Goal: Transaction & Acquisition: Purchase product/service

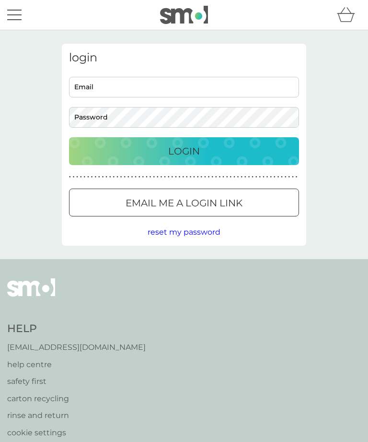
click at [188, 83] on input "Email" at bounding box center [184, 87] width 230 height 21
click at [187, 91] on input "Email" at bounding box center [184, 87] width 230 height 21
click at [184, 151] on button "Login" at bounding box center [184, 151] width 230 height 28
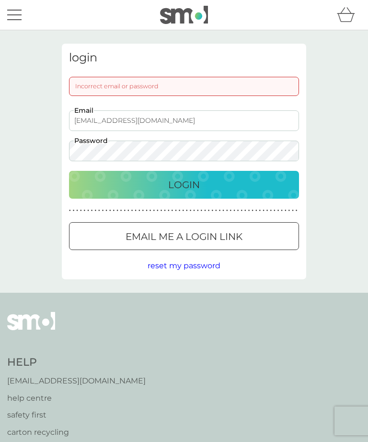
click at [237, 120] on input "rachaelsbean@aol.co.uk" at bounding box center [184, 120] width 230 height 21
type input "rachaelsbean@gmail.com"
click at [245, 184] on div "Login" at bounding box center [184, 184] width 211 height 15
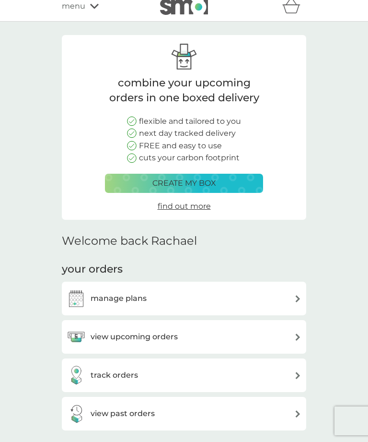
click at [285, 296] on div "manage plans" at bounding box center [184, 298] width 235 height 19
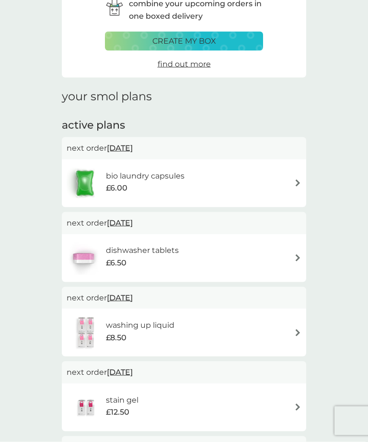
scroll to position [54, 0]
click at [296, 258] on img at bounding box center [298, 257] width 7 height 7
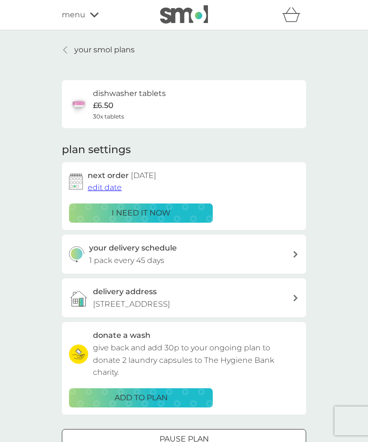
click at [109, 184] on span "edit date" at bounding box center [105, 187] width 34 height 9
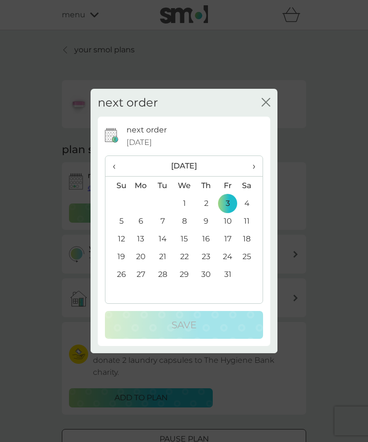
click at [259, 177] on th "›" at bounding box center [251, 166] width 24 height 21
click at [142, 230] on td "3" at bounding box center [141, 221] width 22 height 18
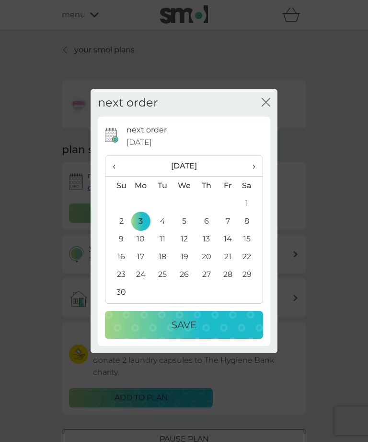
click at [227, 332] on div "Save" at bounding box center [184, 324] width 139 height 15
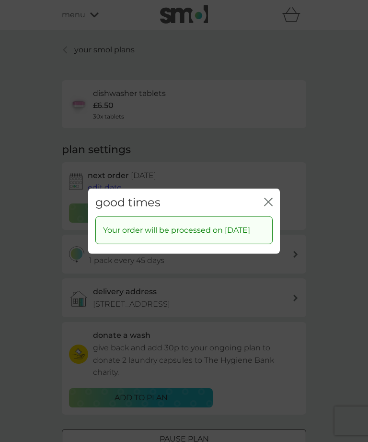
click at [272, 206] on icon "close" at bounding box center [268, 201] width 9 height 9
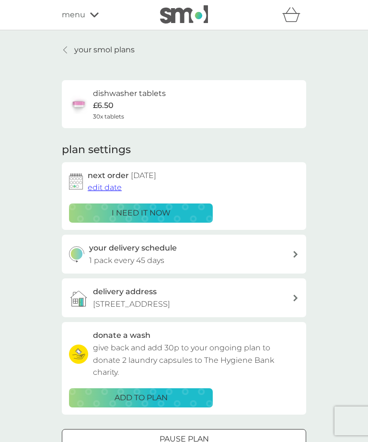
click at [71, 51] on link "your smol plans" at bounding box center [98, 50] width 73 height 12
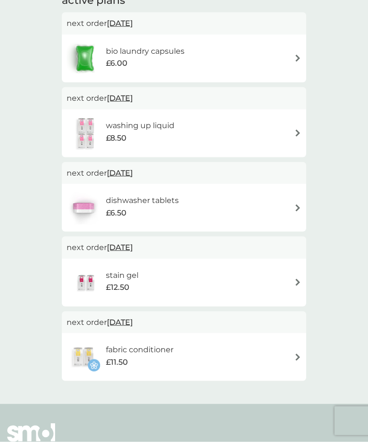
scroll to position [181, 0]
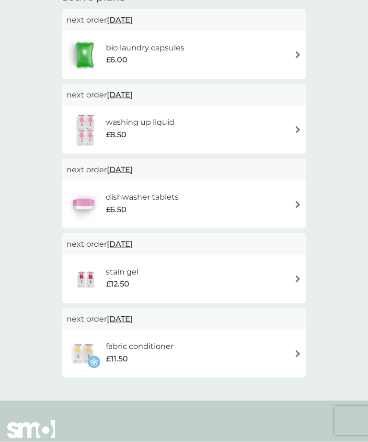
click at [296, 278] on img at bounding box center [298, 278] width 7 height 7
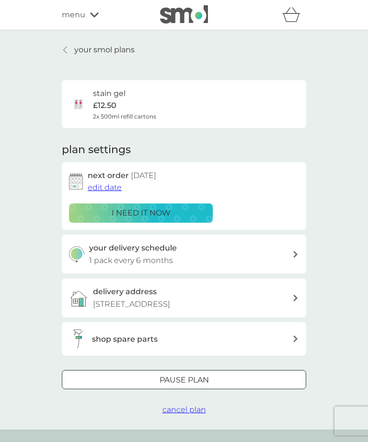
click at [115, 188] on span "edit date" at bounding box center [105, 187] width 34 height 9
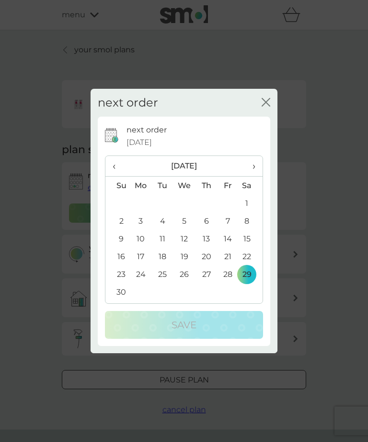
click at [258, 177] on th "›" at bounding box center [251, 166] width 24 height 21
click at [256, 176] on span "›" at bounding box center [251, 166] width 10 height 20
click at [208, 283] on td "29" at bounding box center [207, 274] width 22 height 18
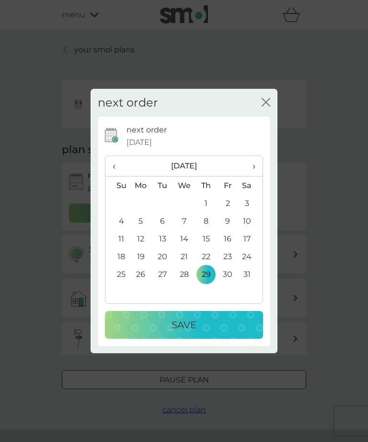
click at [233, 332] on div "Save" at bounding box center [184, 324] width 139 height 15
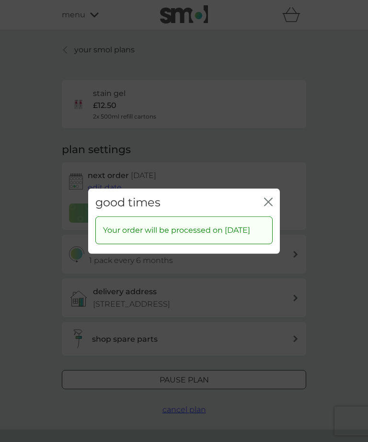
click at [271, 206] on icon "close" at bounding box center [268, 201] width 9 height 9
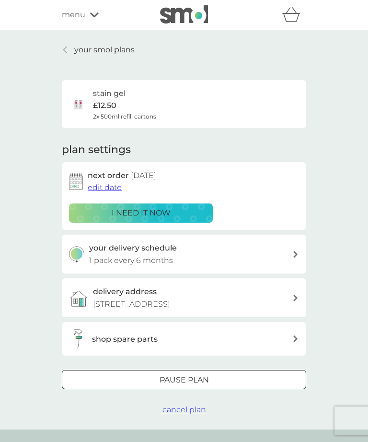
click at [86, 52] on p "your smol plans" at bounding box center [104, 50] width 60 height 12
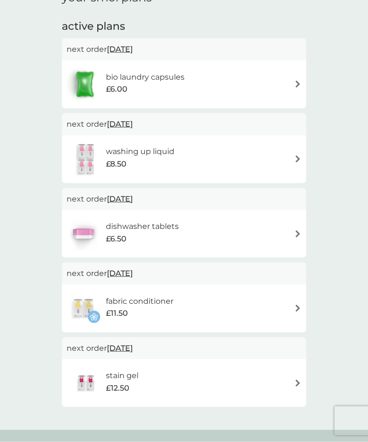
scroll to position [152, 0]
click at [296, 308] on img at bounding box center [298, 308] width 7 height 7
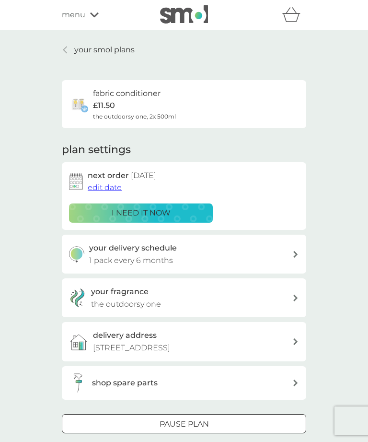
click at [169, 211] on p "i need it now" at bounding box center [141, 213] width 59 height 12
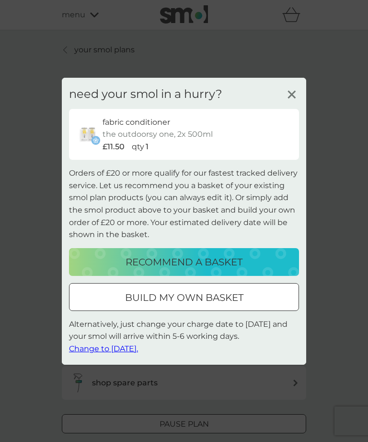
click at [102, 270] on div "recommend a basket" at bounding box center [184, 261] width 211 height 15
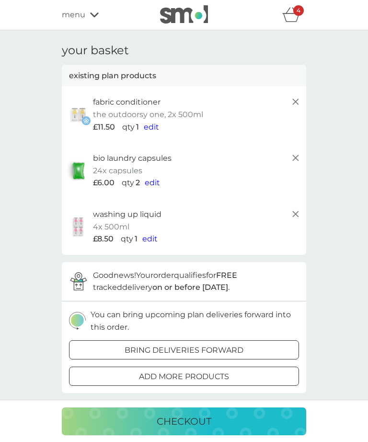
click at [302, 12] on div "4" at bounding box center [299, 10] width 11 height 11
click at [293, 18] on icon "basket" at bounding box center [292, 14] width 18 height 15
click at [295, 12] on div "4" at bounding box center [299, 10] width 11 height 11
click at [297, 11] on p "4" at bounding box center [299, 11] width 4 height 0
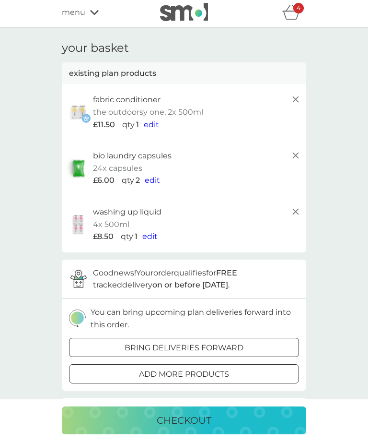
scroll to position [3, 0]
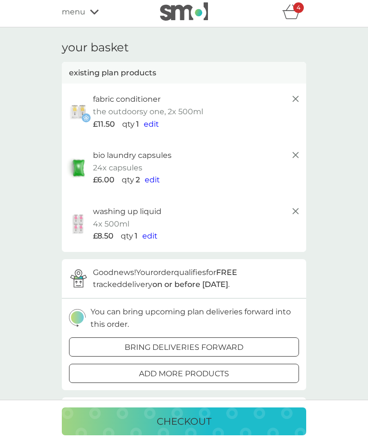
click at [300, 213] on icon at bounding box center [296, 211] width 12 height 12
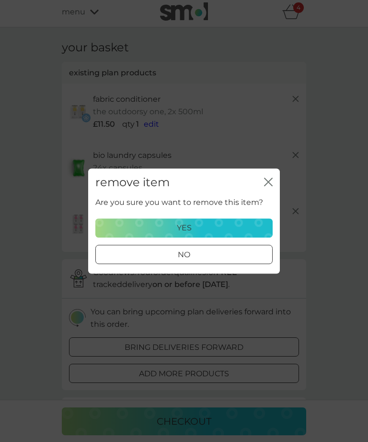
click at [246, 230] on div "yes" at bounding box center [184, 228] width 165 height 12
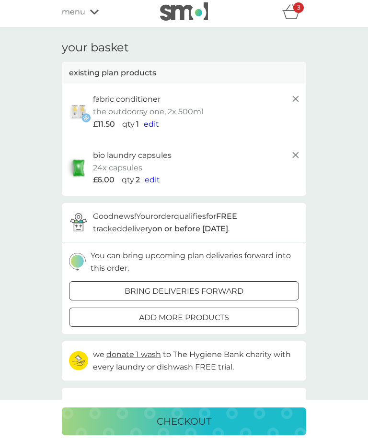
click at [299, 159] on icon at bounding box center [296, 155] width 12 height 12
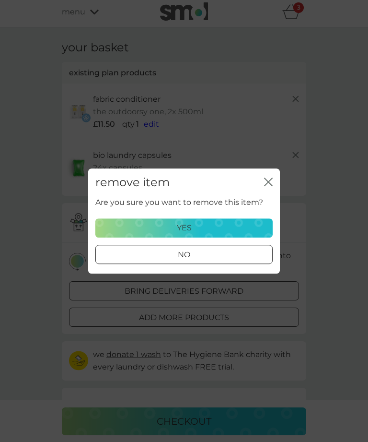
click at [242, 229] on div "yes" at bounding box center [184, 228] width 165 height 12
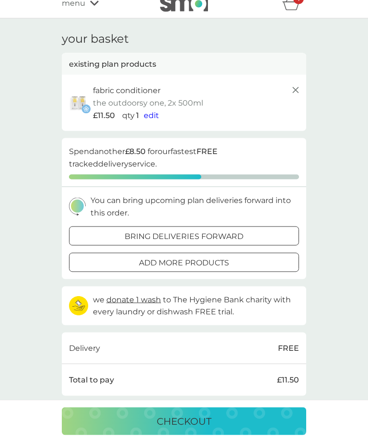
scroll to position [12, 0]
click at [257, 259] on div "add more products" at bounding box center [184, 262] width 229 height 12
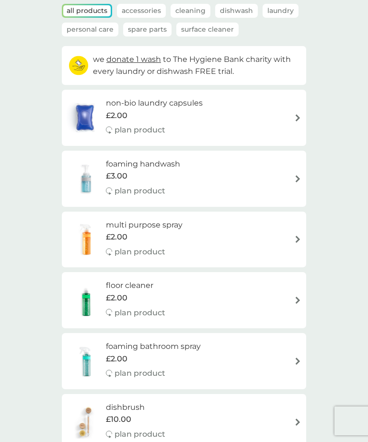
scroll to position [67, 0]
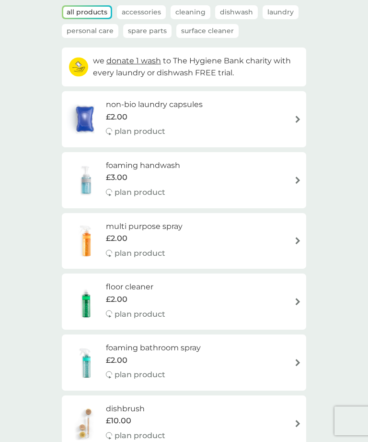
click at [296, 177] on img at bounding box center [298, 180] width 7 height 7
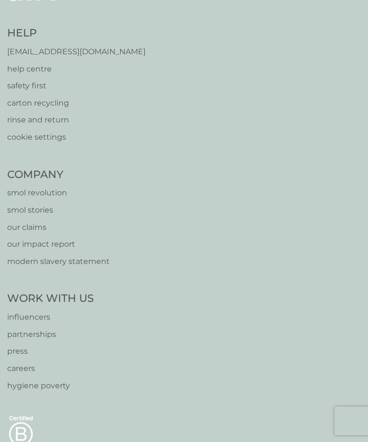
select select "119"
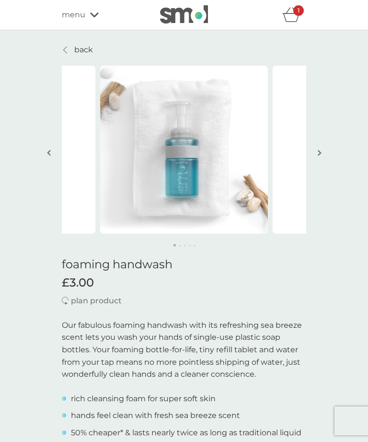
click at [302, 14] on div "1" at bounding box center [299, 10] width 11 height 11
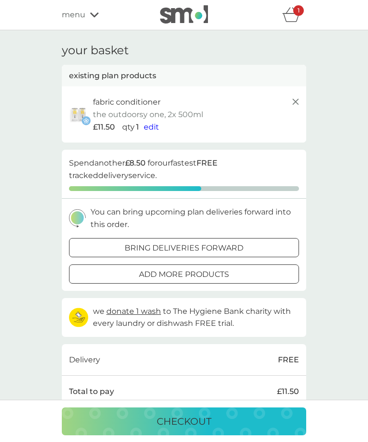
click at [276, 273] on div "add more products" at bounding box center [184, 274] width 229 height 12
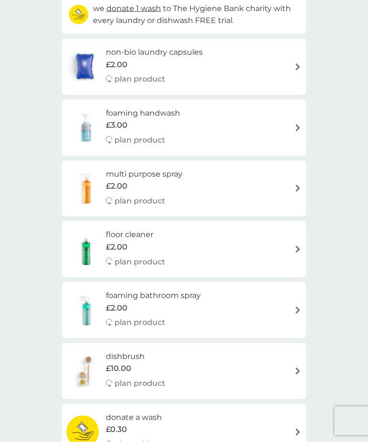
scroll to position [118, 0]
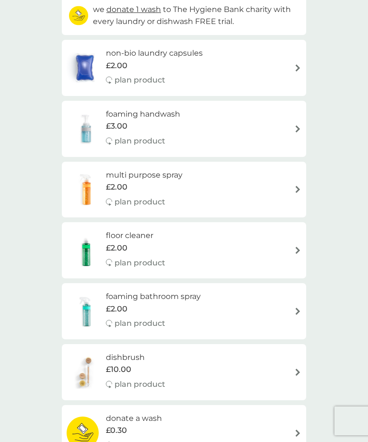
click at [296, 126] on img at bounding box center [298, 128] width 7 height 7
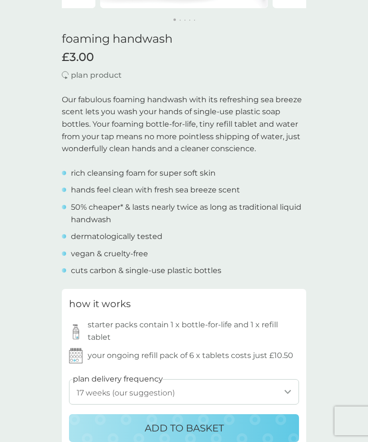
scroll to position [261, 0]
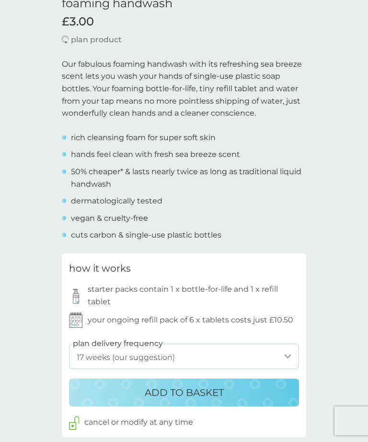
click at [288, 355] on select "1 week 2 weeks 3 weeks 4 weeks 5 weeks 6 weeks 7 weeks 8 weeks 9 weeks 10 weeks…" at bounding box center [184, 355] width 230 height 25
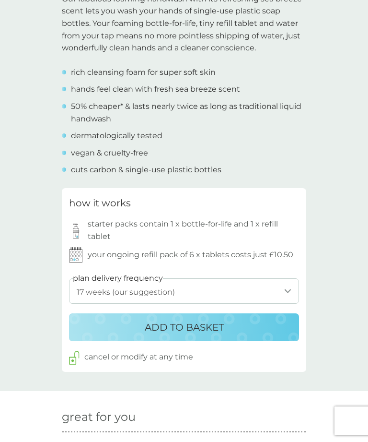
scroll to position [327, 0]
click at [285, 288] on select "1 week 2 weeks 3 weeks 4 weeks 5 weeks 6 weeks 7 weeks 8 weeks 9 weeks 10 weeks…" at bounding box center [184, 290] width 230 height 25
select select "56"
click at [283, 328] on div "ADD TO BASKET" at bounding box center [184, 326] width 211 height 15
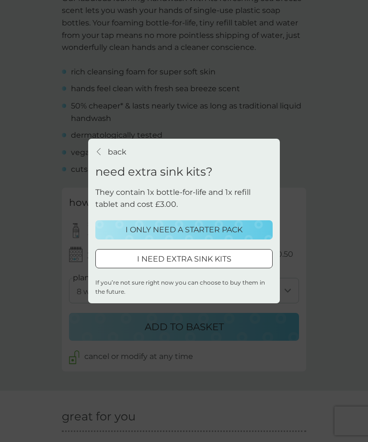
click at [237, 231] on p "I ONLY NEED A STARTER PACK" at bounding box center [184, 230] width 117 height 12
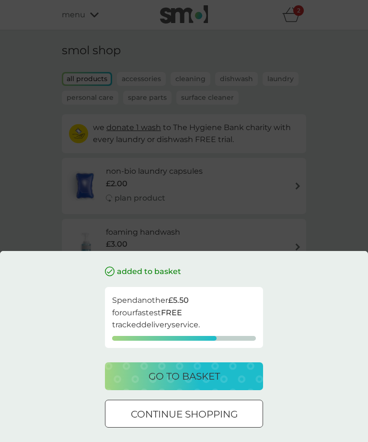
click at [236, 414] on p "continue shopping" at bounding box center [184, 413] width 107 height 15
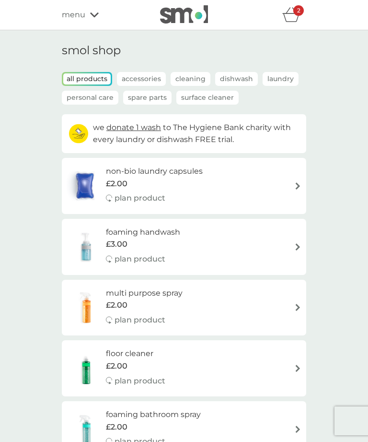
click at [296, 243] on img at bounding box center [298, 246] width 7 height 7
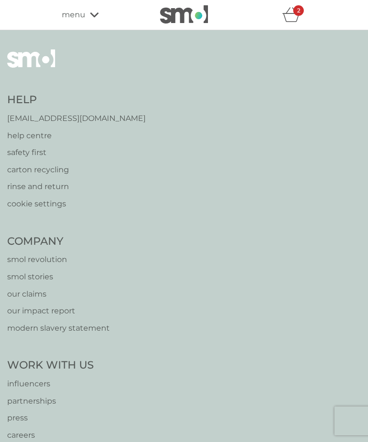
select select "119"
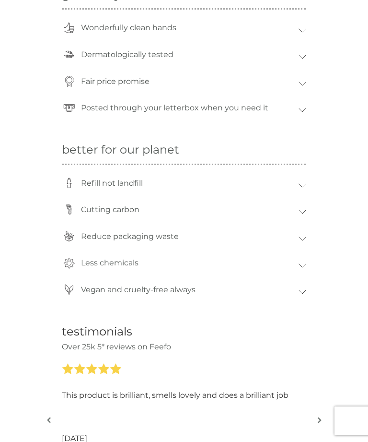
scroll to position [788, 0]
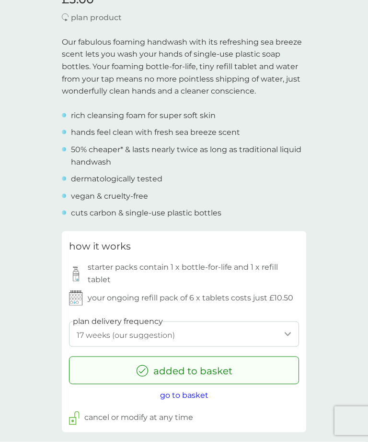
click at [296, 336] on select "1 week 2 weeks 3 weeks 4 weeks 5 weeks 6 weeks 7 weeks 8 weeks 9 weeks 10 weeks…" at bounding box center [184, 333] width 230 height 25
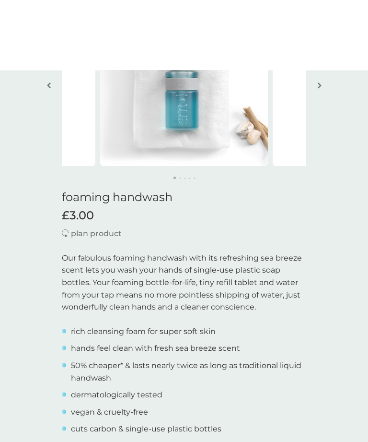
scroll to position [0, 0]
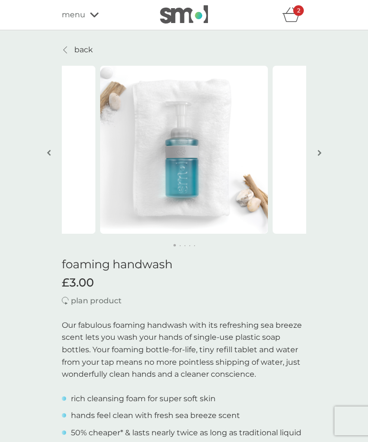
click at [321, 152] on img "button" at bounding box center [320, 152] width 4 height 7
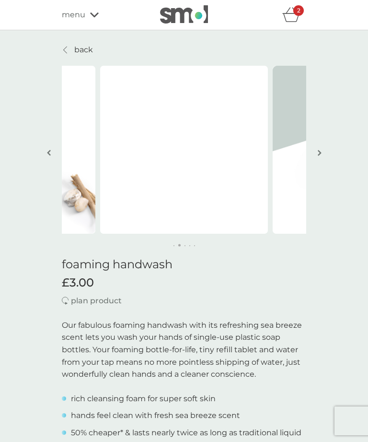
click at [320, 155] on img "button" at bounding box center [320, 152] width 4 height 7
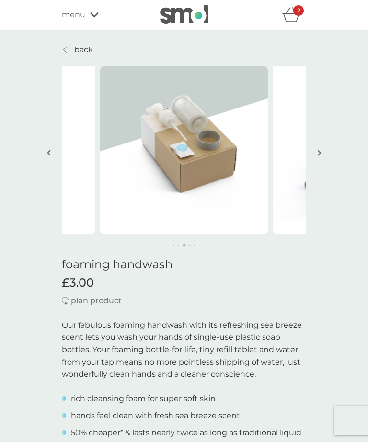
click at [321, 155] on img "button" at bounding box center [320, 152] width 4 height 7
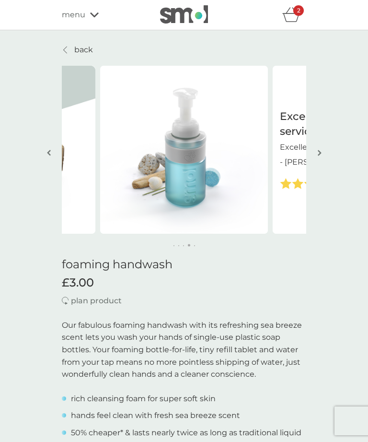
click at [320, 154] on img "button" at bounding box center [320, 152] width 4 height 7
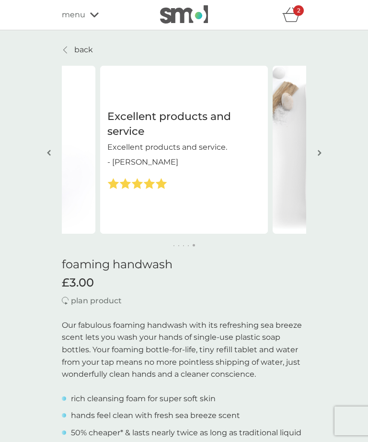
click at [318, 155] on img "button" at bounding box center [320, 152] width 4 height 7
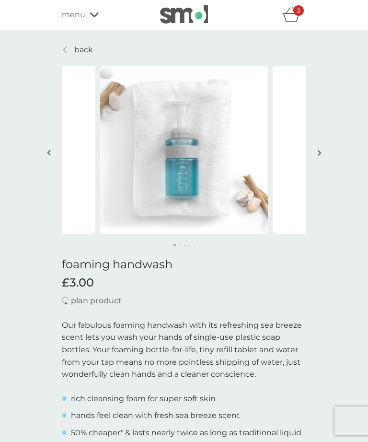
click at [319, 159] on button "button" at bounding box center [319, 154] width 7 height 48
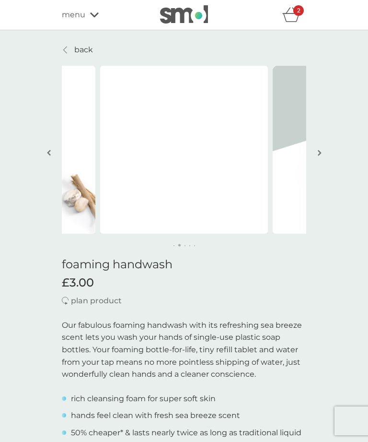
click at [319, 154] on img "button" at bounding box center [320, 152] width 4 height 7
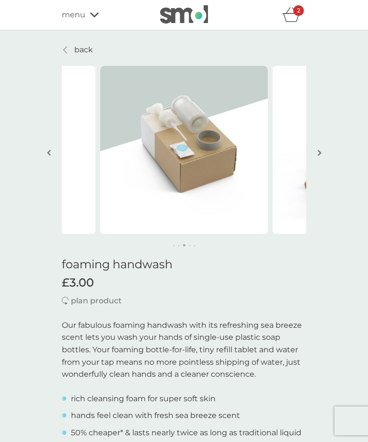
click at [295, 14] on div "2" at bounding box center [299, 10] width 11 height 11
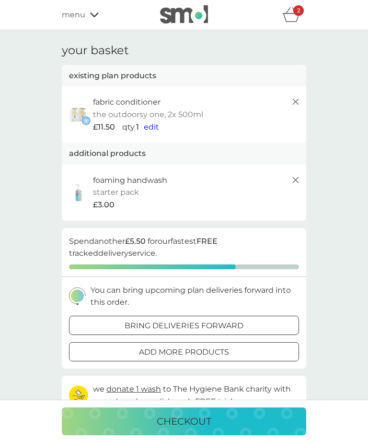
click at [153, 125] on span "edit" at bounding box center [151, 126] width 15 height 9
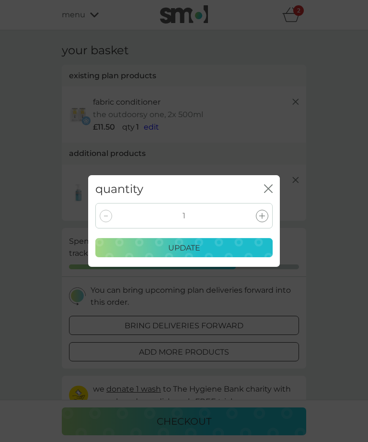
click at [264, 216] on icon at bounding box center [263, 216] width 6 height 6
click at [251, 249] on div "update" at bounding box center [184, 248] width 165 height 12
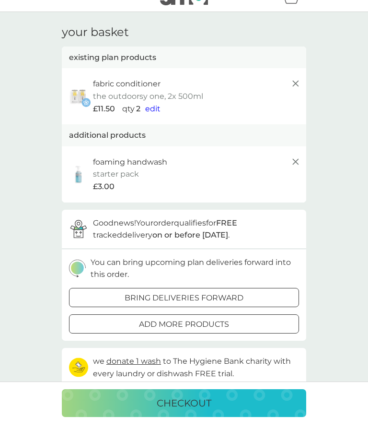
scroll to position [19, 0]
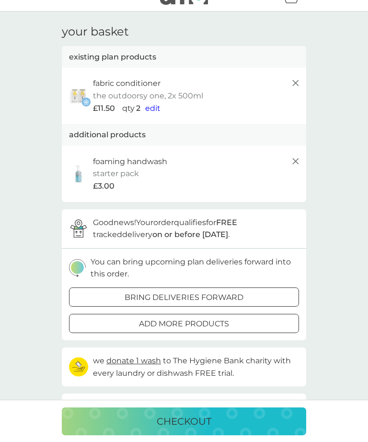
click at [238, 431] on button "checkout" at bounding box center [184, 421] width 245 height 28
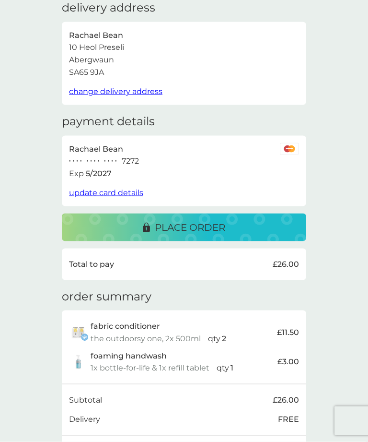
scroll to position [43, 0]
click at [367, 334] on div "delivery address [PERSON_NAME] [STREET_ADDRESS] change delivery address payment…" at bounding box center [184, 251] width 368 height 529
click at [367, 306] on div "delivery address [PERSON_NAME] [STREET_ADDRESS] change delivery address payment…" at bounding box center [184, 251] width 368 height 529
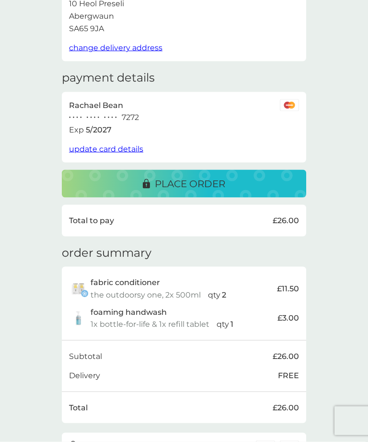
scroll to position [108, 0]
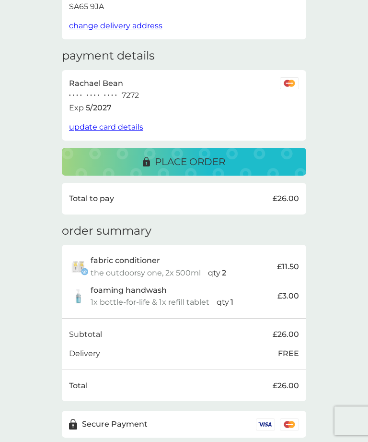
click at [355, 255] on div "delivery address [PERSON_NAME] [STREET_ADDRESS] change delivery address payment…" at bounding box center [184, 186] width 368 height 529
click at [264, 164] on div "place order" at bounding box center [183, 161] width 225 height 15
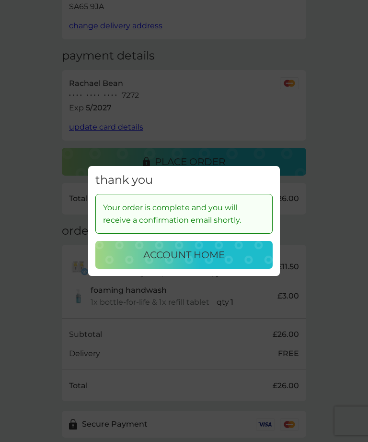
click at [249, 262] on div "account home" at bounding box center [184, 254] width 158 height 15
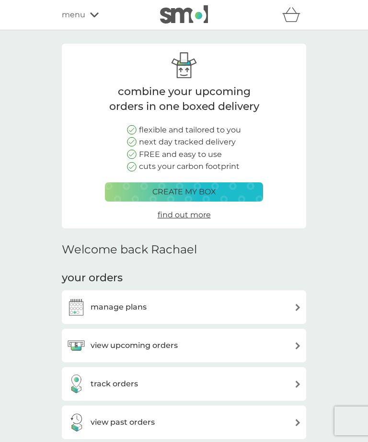
click at [285, 302] on div "manage plans" at bounding box center [184, 306] width 235 height 19
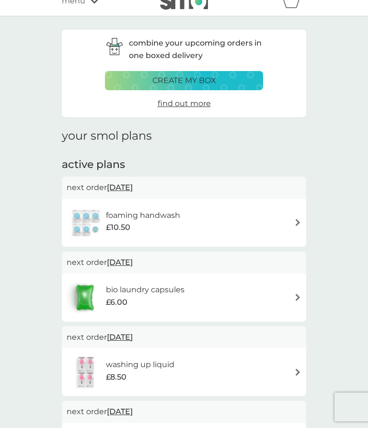
scroll to position [14, 0]
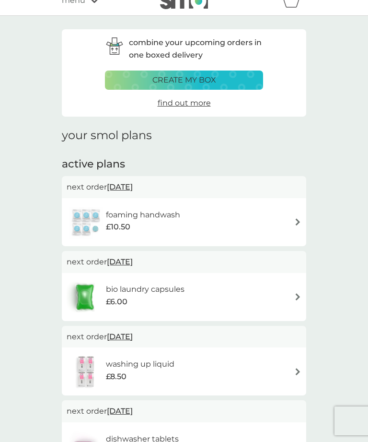
click at [296, 221] on img at bounding box center [298, 221] width 7 height 7
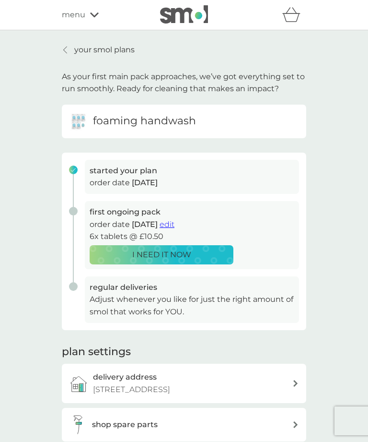
click at [175, 222] on span "edit" at bounding box center [167, 224] width 15 height 9
click at [191, 221] on td "3" at bounding box center [185, 225] width 22 height 18
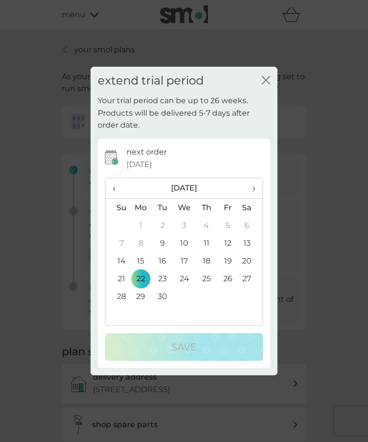
click at [144, 301] on td "29" at bounding box center [141, 296] width 22 height 18
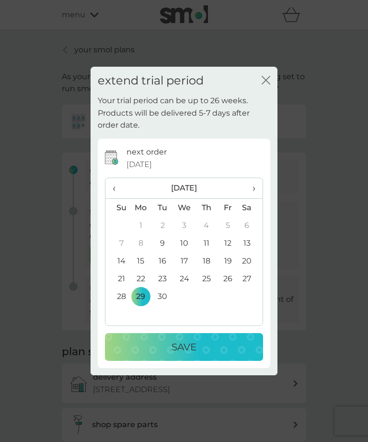
click at [213, 344] on div "Save" at bounding box center [184, 346] width 139 height 15
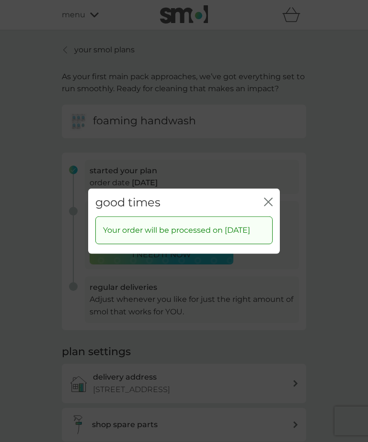
click at [269, 198] on icon "close" at bounding box center [268, 201] width 9 height 9
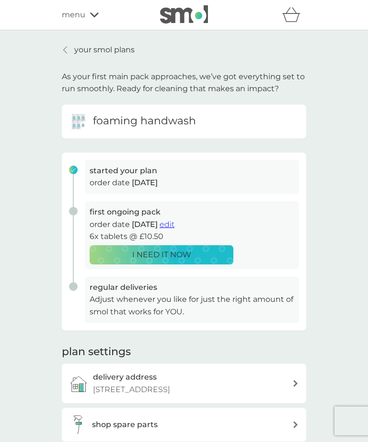
click at [71, 52] on link "your smol plans" at bounding box center [98, 50] width 73 height 12
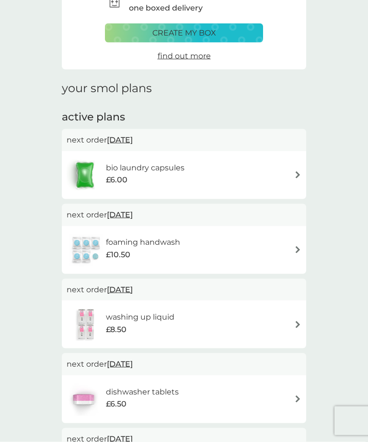
scroll to position [60, 0]
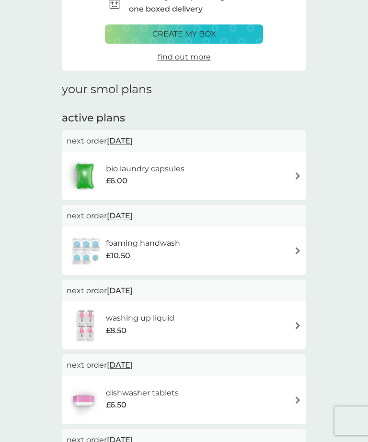
click at [300, 323] on img at bounding box center [298, 325] width 7 height 7
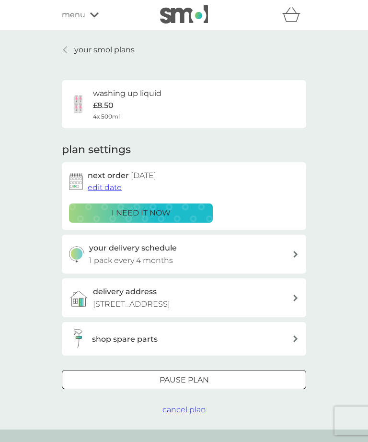
click at [113, 187] on span "edit date" at bounding box center [105, 187] width 34 height 9
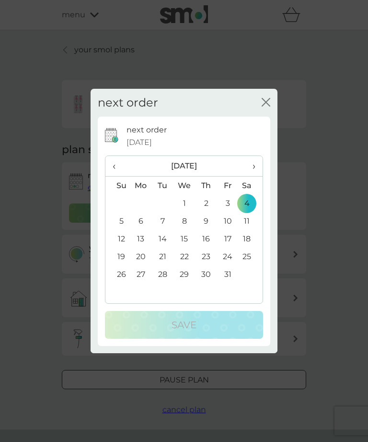
click at [254, 176] on span "›" at bounding box center [251, 166] width 10 height 20
click at [256, 177] on th "›" at bounding box center [251, 166] width 24 height 21
click at [208, 212] on td "4" at bounding box center [207, 203] width 22 height 18
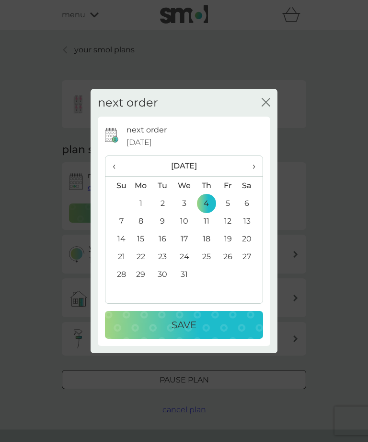
click at [237, 332] on div "Save" at bounding box center [184, 324] width 139 height 15
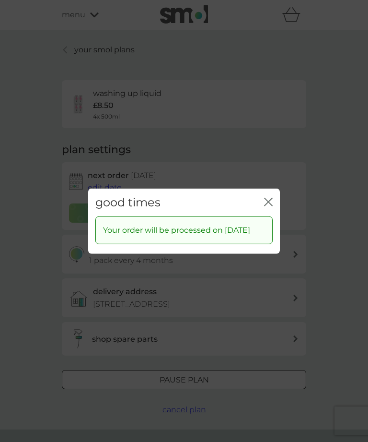
click at [268, 206] on icon "close" at bounding box center [268, 201] width 9 height 9
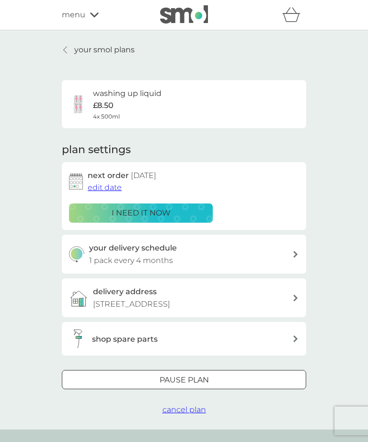
click at [72, 46] on link "your smol plans" at bounding box center [98, 50] width 73 height 12
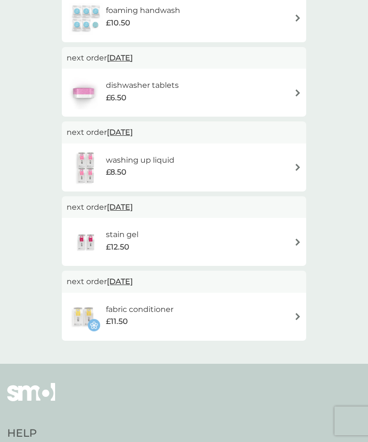
scroll to position [293, 0]
click at [295, 313] on img at bounding box center [298, 316] width 7 height 7
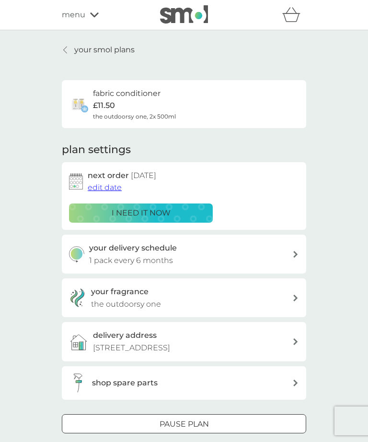
click at [108, 187] on span "edit date" at bounding box center [105, 187] width 34 height 9
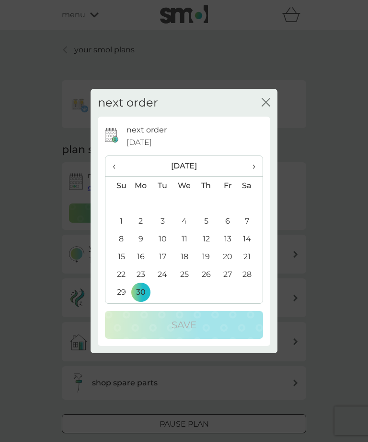
click at [113, 176] on span "‹" at bounding box center [118, 166] width 10 height 20
click at [117, 176] on span "‹" at bounding box center [118, 166] width 10 height 20
click at [114, 176] on span "‹" at bounding box center [118, 166] width 10 height 20
click at [115, 176] on span "‹" at bounding box center [118, 166] width 10 height 20
click at [118, 176] on span "‹" at bounding box center [118, 166] width 10 height 20
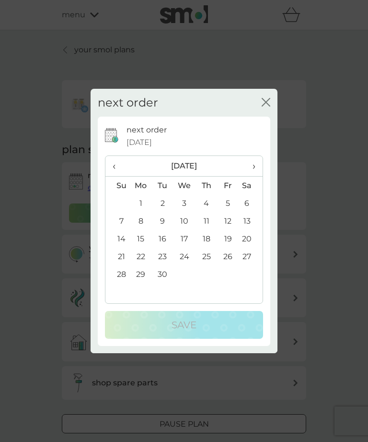
click at [119, 176] on span "‹" at bounding box center [118, 166] width 10 height 20
click at [117, 176] on span "‹" at bounding box center [118, 166] width 10 height 20
click at [116, 176] on span "‹" at bounding box center [118, 166] width 10 height 20
click at [114, 176] on span "‹" at bounding box center [118, 166] width 10 height 20
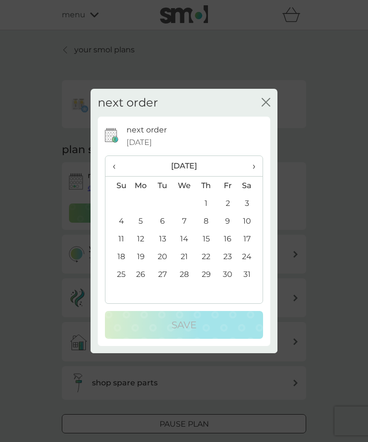
click at [263, 107] on icon "close" at bounding box center [266, 102] width 9 height 9
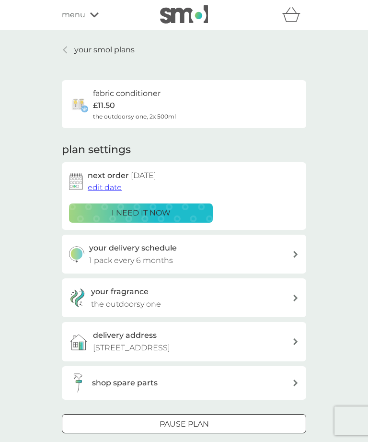
click at [74, 51] on p "your smol plans" at bounding box center [104, 50] width 60 height 12
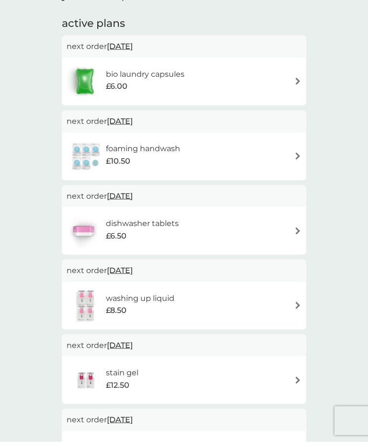
scroll to position [155, 0]
click at [295, 227] on img at bounding box center [298, 230] width 7 height 7
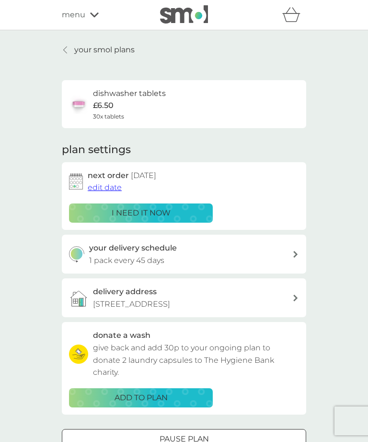
click at [67, 46] on icon at bounding box center [65, 50] width 4 height 8
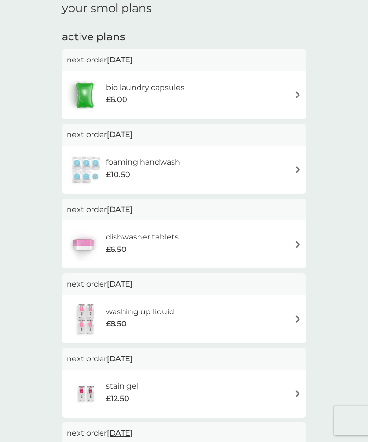
scroll to position [141, 0]
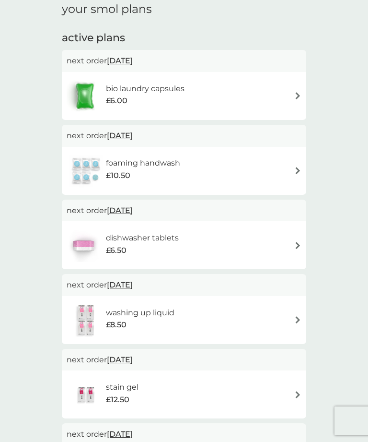
click at [297, 243] on img at bounding box center [298, 245] width 7 height 7
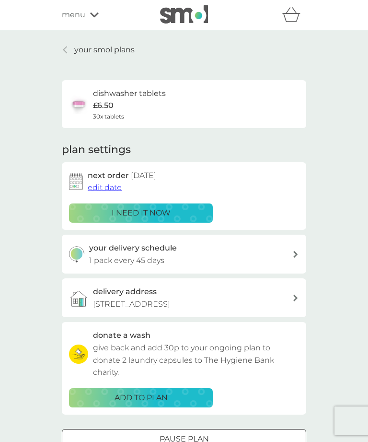
click at [102, 189] on span "edit date" at bounding box center [105, 187] width 34 height 9
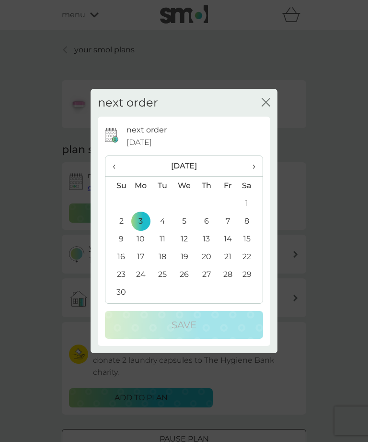
click at [251, 176] on span "›" at bounding box center [251, 166] width 10 height 20
click at [206, 212] on td "4" at bounding box center [207, 203] width 22 height 18
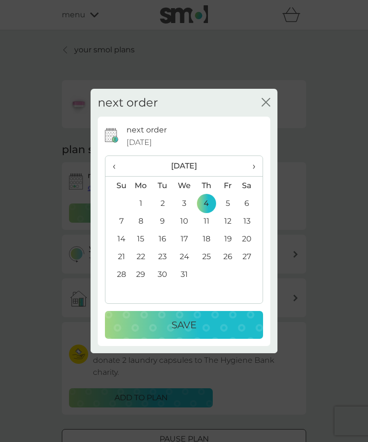
click at [224, 332] on div "Save" at bounding box center [184, 324] width 139 height 15
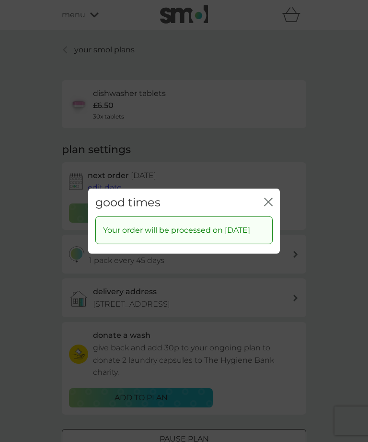
click at [272, 205] on icon "close" at bounding box center [271, 202] width 4 height 8
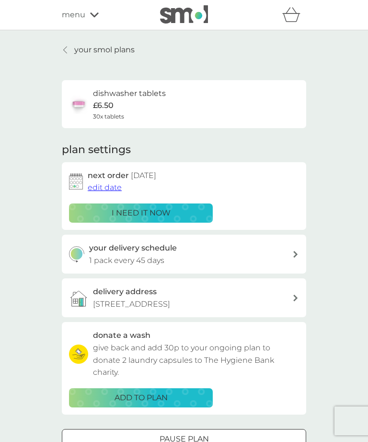
click at [72, 48] on link "your smol plans" at bounding box center [98, 50] width 73 height 12
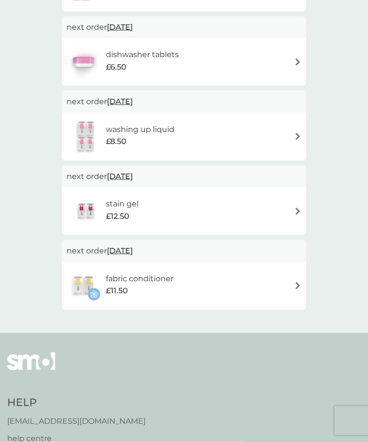
scroll to position [324, 0]
click at [299, 282] on img at bounding box center [298, 285] width 7 height 7
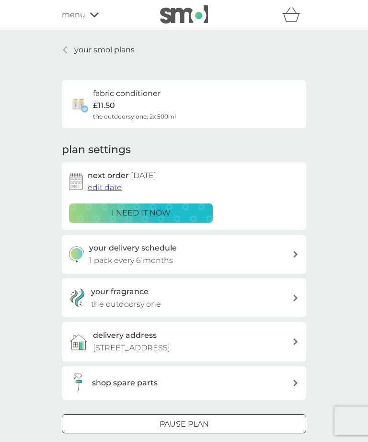
click at [109, 191] on button "edit date" at bounding box center [105, 187] width 34 height 12
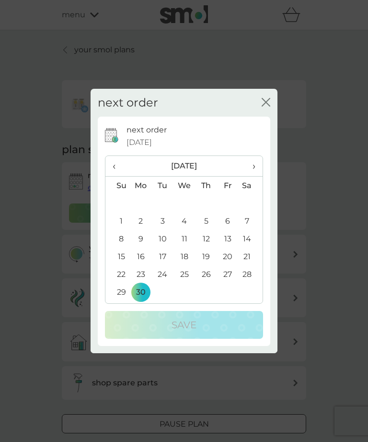
click at [113, 176] on span "‹" at bounding box center [118, 166] width 10 height 20
click at [111, 177] on th "‹" at bounding box center [118, 166] width 24 height 21
click at [112, 177] on th "‹" at bounding box center [118, 166] width 24 height 21
click at [115, 176] on span "‹" at bounding box center [118, 166] width 10 height 20
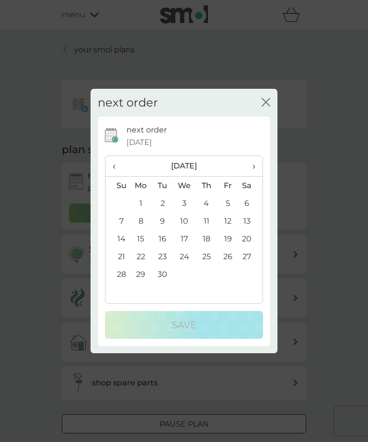
click at [113, 176] on span "‹" at bounding box center [118, 166] width 10 height 20
click at [111, 177] on th "‹" at bounding box center [118, 166] width 24 height 21
click at [110, 177] on th "‹" at bounding box center [118, 166] width 24 height 21
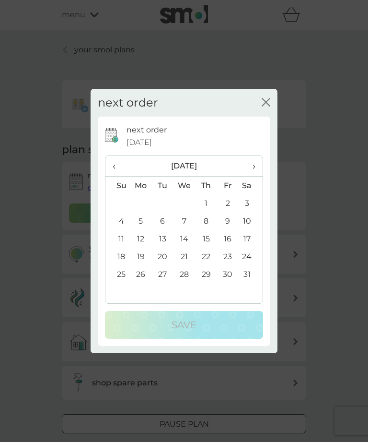
click at [206, 283] on td "29" at bounding box center [207, 274] width 22 height 18
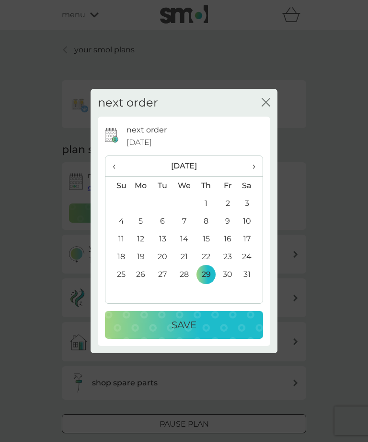
click at [232, 332] on div "Save" at bounding box center [184, 324] width 139 height 15
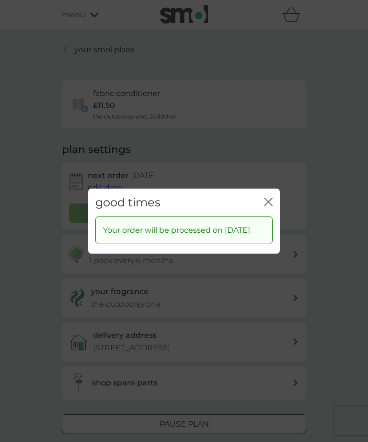
click at [270, 206] on icon "close" at bounding box center [268, 201] width 9 height 9
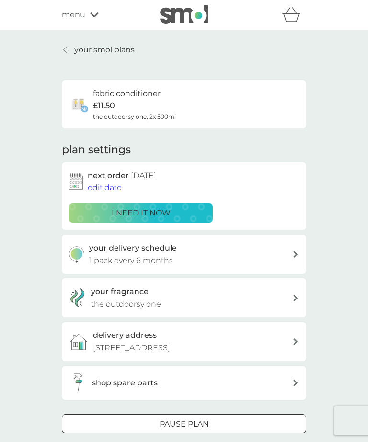
click at [86, 50] on p "your smol plans" at bounding box center [104, 50] width 60 height 12
